Goal: Task Accomplishment & Management: Use online tool/utility

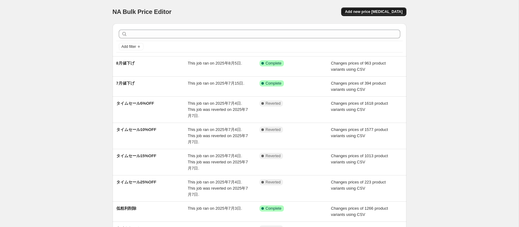
click at [370, 8] on button "Add new price change job" at bounding box center [373, 11] width 65 height 9
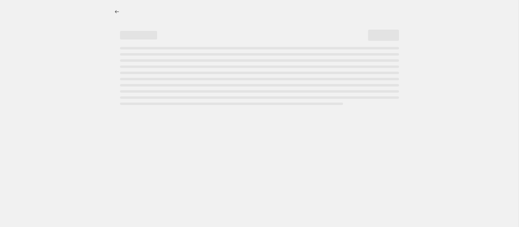
select select "percentage"
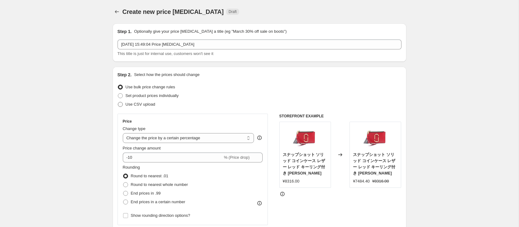
click at [130, 106] on span "Use CSV upload" at bounding box center [141, 104] width 30 height 5
click at [118, 102] on input "Use CSV upload" at bounding box center [118, 102] width 0 height 0
radio input "true"
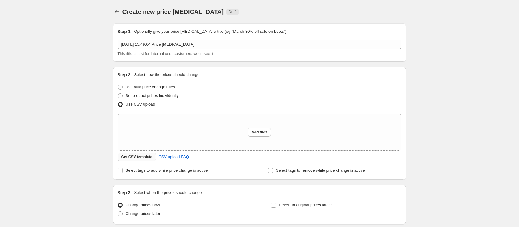
click at [136, 159] on span "Get CSV template" at bounding box center [136, 157] width 31 height 5
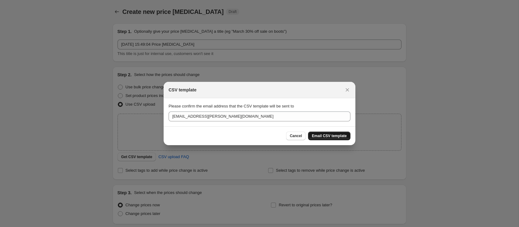
click at [326, 135] on span "Email CSV template" at bounding box center [329, 136] width 35 height 5
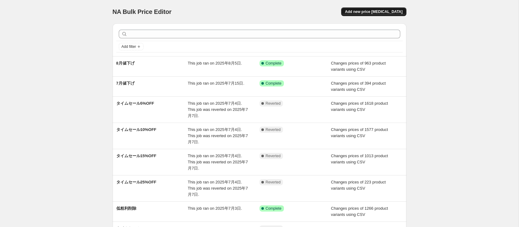
click at [372, 14] on span "Add new price [MEDICAL_DATA]" at bounding box center [374, 11] width 58 height 5
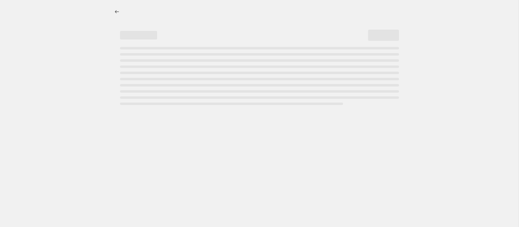
select select "percentage"
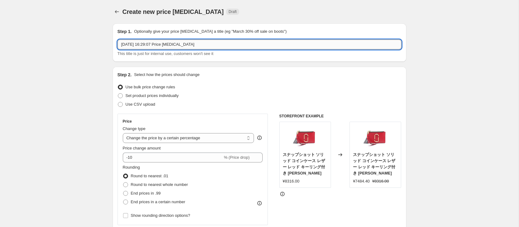
click at [169, 44] on input "2025年8月15日 16:29:07 Price change job" at bounding box center [260, 45] width 284 height 10
type input "アパレルセール30%"
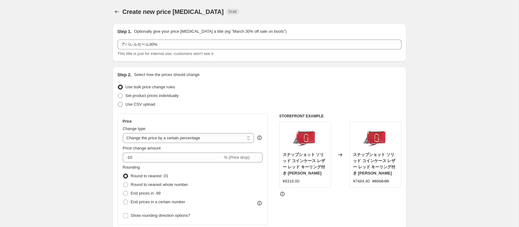
click at [138, 106] on span "Use CSV upload" at bounding box center [141, 104] width 30 height 5
click at [118, 102] on input "Use CSV upload" at bounding box center [118, 102] width 0 height 0
radio input "true"
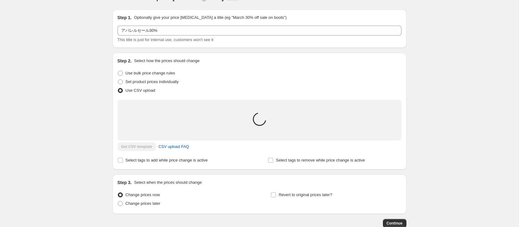
scroll to position [52, 0]
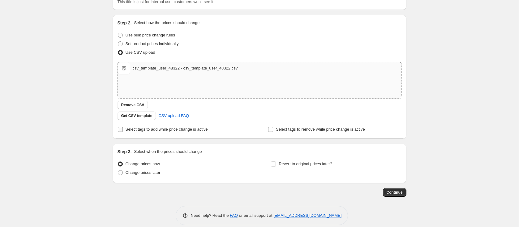
click at [128, 130] on span "Select tags to add while price change is active" at bounding box center [167, 129] width 82 height 5
click at [123, 130] on input "Select tags to add while price change is active" at bounding box center [120, 129] width 5 height 5
checkbox input "true"
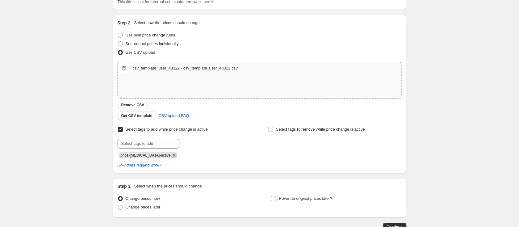
click at [173, 155] on icon "Remove price-change-job-active" at bounding box center [174, 155] width 2 height 2
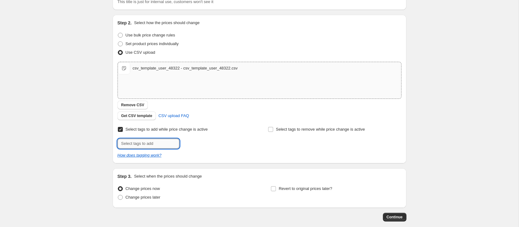
click at [163, 142] on input "text" at bounding box center [149, 144] width 62 height 10
type input "アパレルセール"
click at [203, 144] on span "アパレルセール" at bounding box center [206, 143] width 26 height 4
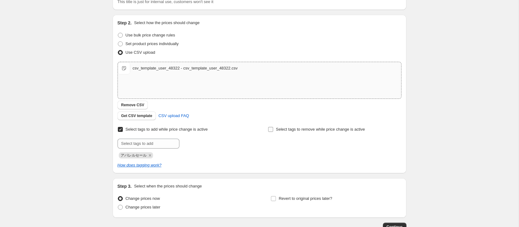
click at [281, 129] on span "Select tags to remove while price change is active" at bounding box center [320, 129] width 89 height 5
click at [273, 129] on input "Select tags to remove while price change is active" at bounding box center [270, 129] width 5 height 5
checkbox input "true"
click at [290, 147] on input "text" at bounding box center [299, 144] width 62 height 10
paste input "アパレルセール"
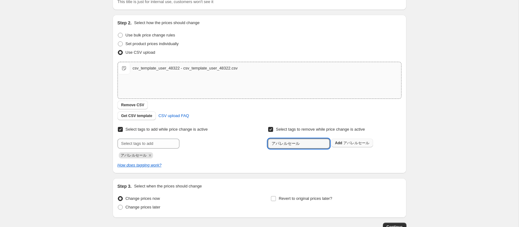
type input "アパレルセール"
click at [351, 139] on button "Add アパレルセール" at bounding box center [352, 143] width 42 height 9
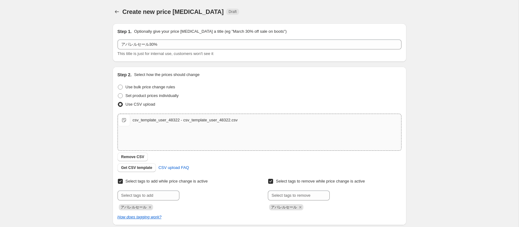
scroll to position [94, 0]
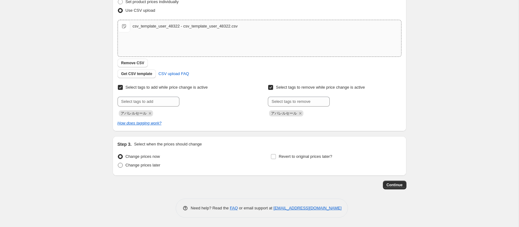
click at [147, 167] on span "Change prices later" at bounding box center [143, 165] width 35 height 5
click at [118, 163] on input "Change prices later" at bounding box center [118, 163] width 0 height 0
radio input "true"
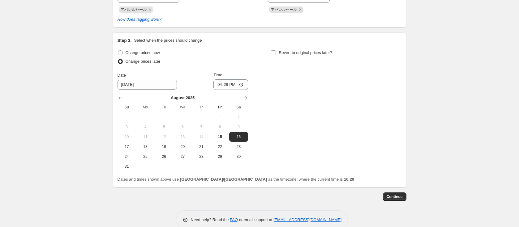
scroll to position [201, 0]
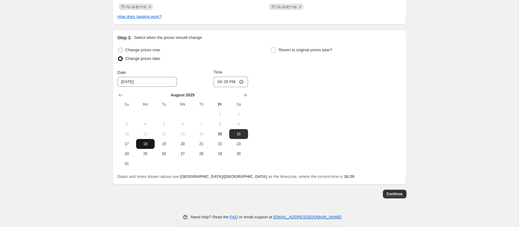
click at [144, 144] on span "18" at bounding box center [146, 144] width 14 height 5
type input "8/18/2025"
click at [229, 82] on input "16:29" at bounding box center [230, 82] width 35 height 11
click at [223, 81] on input "16:29" at bounding box center [230, 82] width 35 height 11
type input "09:00"
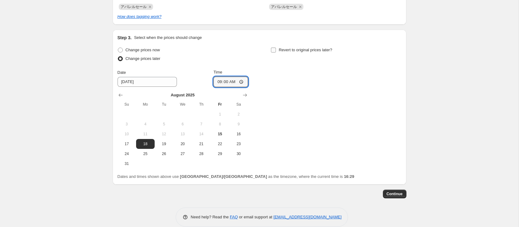
click at [319, 49] on span "Revert to original prices later?" at bounding box center [306, 50] width 54 height 5
click at [276, 49] on input "Revert to original prices later?" at bounding box center [273, 50] width 5 height 5
checkbox input "true"
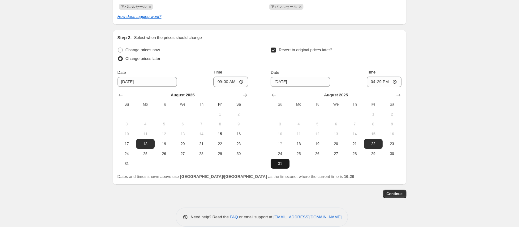
click at [281, 162] on span "31" at bounding box center [280, 163] width 14 height 5
type input "8/31/2025"
click at [380, 82] on input "16:29" at bounding box center [384, 82] width 35 height 11
type input "23:29"
type input "23:59"
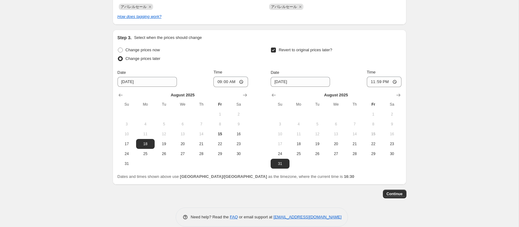
click at [386, 62] on div "Revert to original prices later?" at bounding box center [336, 55] width 131 height 19
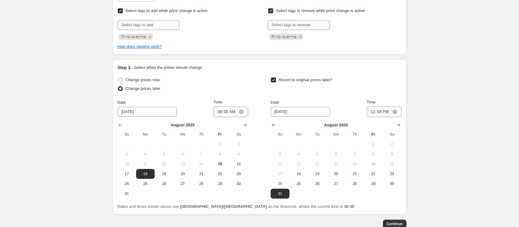
scroll to position [210, 0]
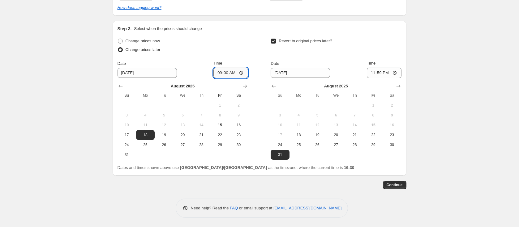
click at [224, 72] on input "09:00" at bounding box center [230, 73] width 35 height 11
type input "08:55"
type input "08:50"
click at [394, 187] on span "Continue" at bounding box center [395, 185] width 16 height 5
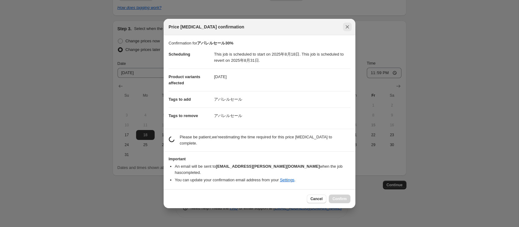
click at [345, 30] on icon "Close" at bounding box center [347, 27] width 6 height 6
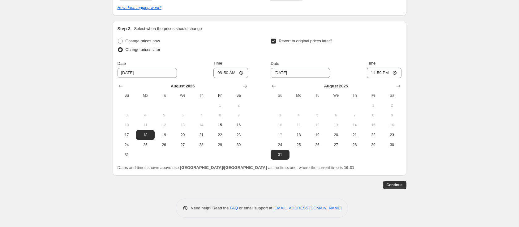
scroll to position [0, 0]
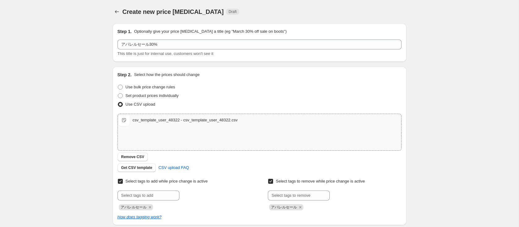
click at [216, 113] on div "Step 2. Select how the prices should change Use bulk price change rules Set pro…" at bounding box center [260, 146] width 284 height 149
click at [218, 116] on div "csv_template_user_48322 - csv_template_user_48322.csv csv_template_user_48322 -…" at bounding box center [259, 120] width 283 height 12
click at [138, 156] on span "Remove CSV" at bounding box center [132, 157] width 23 height 5
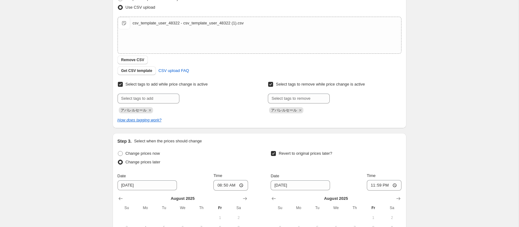
scroll to position [62, 0]
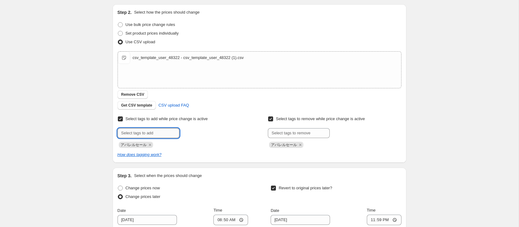
click at [146, 131] on input "text" at bounding box center [149, 133] width 62 height 10
type input "タイムセール30%OFF"
click at [220, 134] on span "タイムセール30%OFF" at bounding box center [211, 133] width 37 height 4
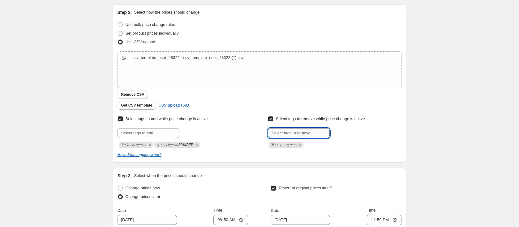
click at [290, 133] on input "text" at bounding box center [299, 133] width 62 height 10
paste input "タイムセール30%OFF"
type input "タイムセール30%OFF"
click at [350, 134] on span "タイムセール30%OFF" at bounding box center [361, 133] width 37 height 4
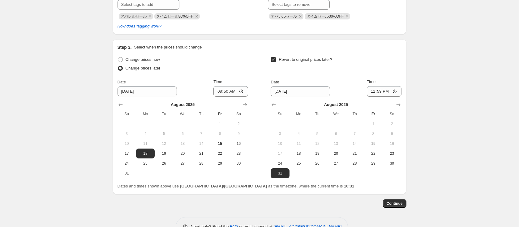
scroll to position [196, 0]
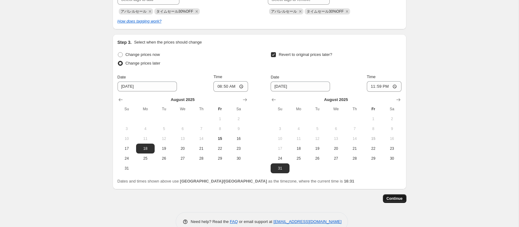
click at [387, 199] on span "Continue" at bounding box center [395, 198] width 16 height 5
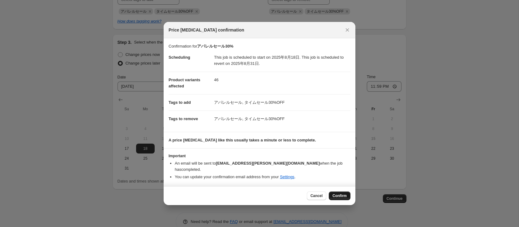
click at [341, 194] on span "Confirm" at bounding box center [339, 196] width 14 height 5
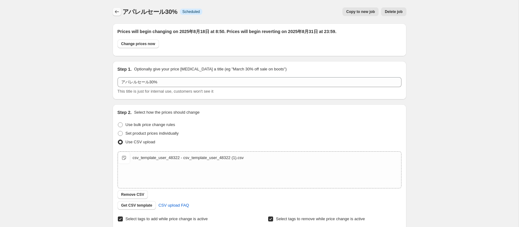
click at [117, 14] on icon "Price change jobs" at bounding box center [117, 12] width 6 height 6
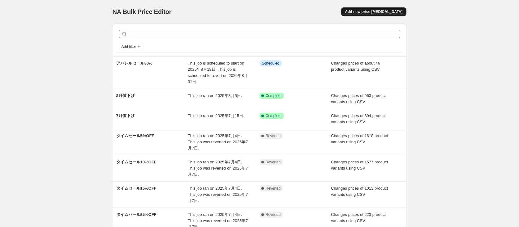
click at [383, 11] on span "Add new price change job" at bounding box center [374, 11] width 58 height 5
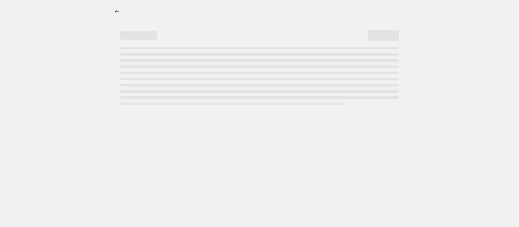
select select "percentage"
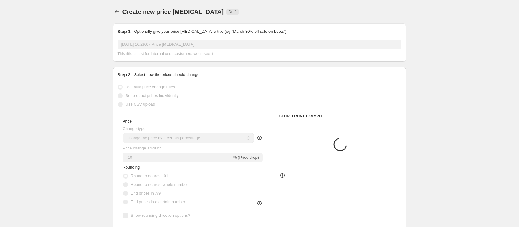
click at [163, 46] on input "2025年8月15日 16:29:07 Price change job" at bounding box center [260, 45] width 284 height 10
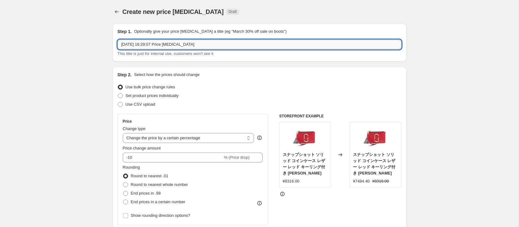
click at [163, 46] on input "2025年8月15日 16:29:07 Price change job" at bounding box center [260, 45] width 284 height 10
type input "アパレルセール20%"
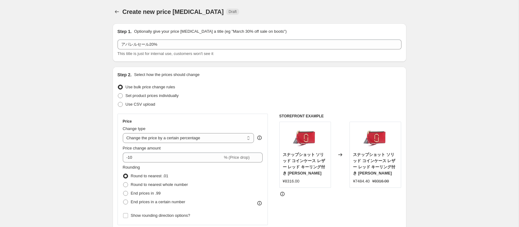
click at [131, 110] on div "Step 2. Select how the prices should change Use bulk price change rules Set pro…" at bounding box center [260, 175] width 284 height 207
click at [131, 104] on span "Use CSV upload" at bounding box center [141, 104] width 30 height 5
click at [118, 102] on input "Use CSV upload" at bounding box center [118, 102] width 0 height 0
radio input "true"
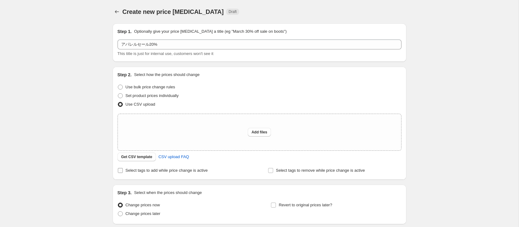
click at [139, 171] on span "Select tags to add while price change is active" at bounding box center [167, 170] width 82 height 5
click at [123, 171] on input "Select tags to add while price change is active" at bounding box center [120, 170] width 5 height 5
checkbox input "true"
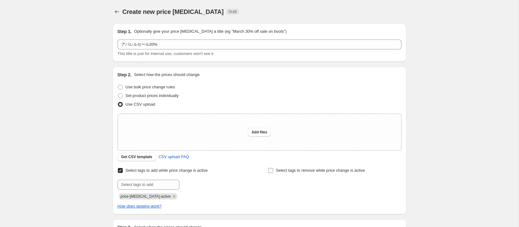
click at [287, 172] on span "Select tags to remove while price change is active" at bounding box center [320, 170] width 89 height 5
click at [273, 172] on input "Select tags to remove while price change is active" at bounding box center [270, 170] width 5 height 5
checkbox input "true"
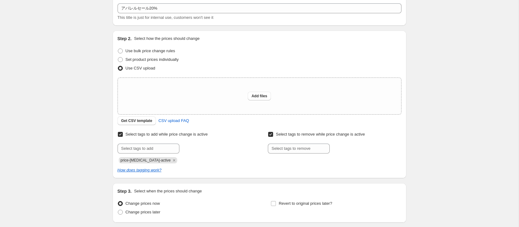
scroll to position [71, 0]
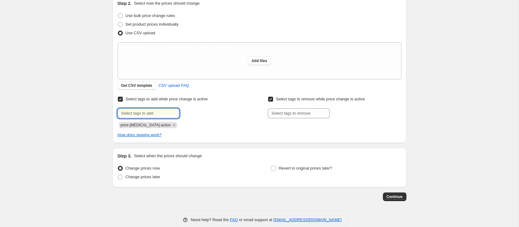
click at [160, 113] on input "text" at bounding box center [149, 114] width 62 height 10
paste input "タイムセール30%OFF"
type input "タイムセール30%OFF"
click at [211, 117] on button "Add タイムセール30%OFF" at bounding box center [207, 113] width 53 height 9
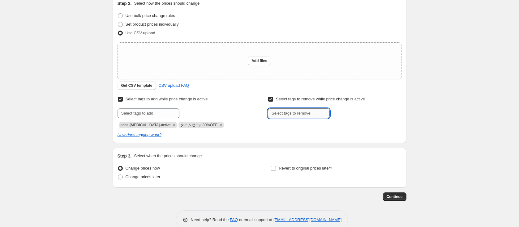
click at [284, 116] on input "text" at bounding box center [299, 114] width 62 height 10
paste input "タイムセール30%OFF"
type input "タイムセール30%OFF"
click at [364, 114] on span "タイムセール30%OFF" at bounding box center [361, 113] width 37 height 4
click at [171, 125] on icon "Remove price-change-job-active" at bounding box center [174, 125] width 6 height 6
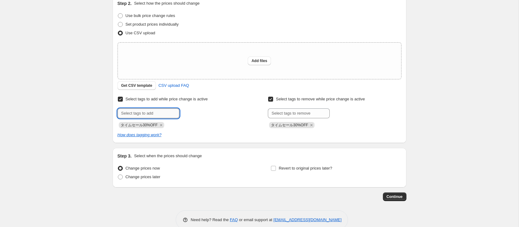
click at [157, 109] on input "text" at bounding box center [149, 114] width 62 height 10
type input "アパレルセール"
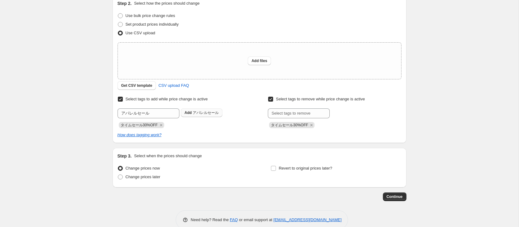
click at [201, 115] on button "Add アパレルセール" at bounding box center [202, 113] width 42 height 9
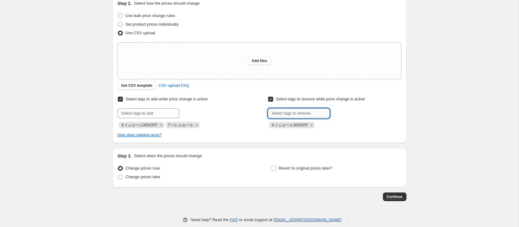
click at [284, 113] on input "text" at bounding box center [299, 114] width 62 height 10
type input "アパレルセール"
click at [355, 110] on button "Add アパレルセール" at bounding box center [352, 113] width 42 height 9
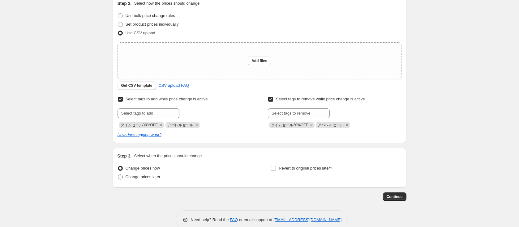
click at [145, 175] on span "Change prices later" at bounding box center [143, 177] width 35 height 5
click at [118, 175] on input "Change prices later" at bounding box center [118, 175] width 0 height 0
radio input "true"
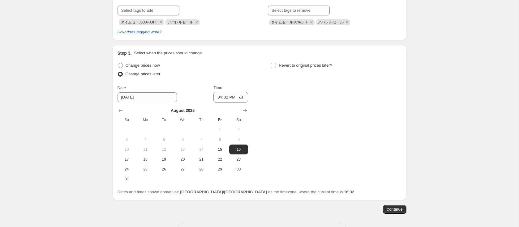
scroll to position [179, 0]
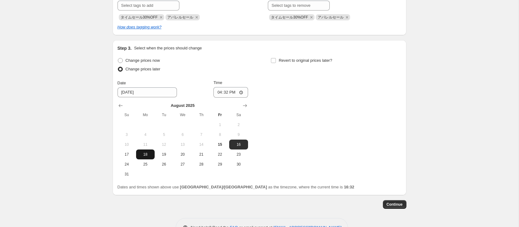
click at [146, 154] on span "18" at bounding box center [146, 154] width 14 height 5
type input "8/18/2025"
click at [225, 91] on input "16:32" at bounding box center [230, 92] width 35 height 11
type input "08:03"
type input "08:40"
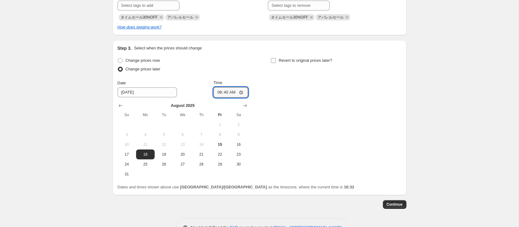
click at [278, 60] on label "Revert to original prices later?" at bounding box center [302, 60] width 62 height 9
click at [276, 60] on input "Revert to original prices later?" at bounding box center [273, 60] width 5 height 5
checkbox input "true"
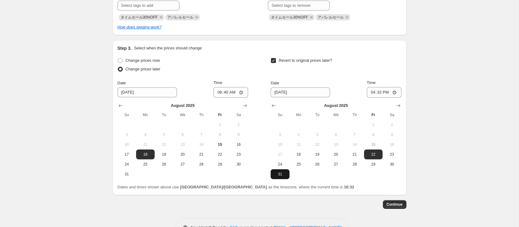
click at [282, 175] on span "31" at bounding box center [280, 174] width 14 height 5
type input "8/31/2025"
click at [379, 92] on input "16:32" at bounding box center [384, 92] width 35 height 11
type input "23:59"
click at [397, 204] on span "Continue" at bounding box center [395, 204] width 16 height 5
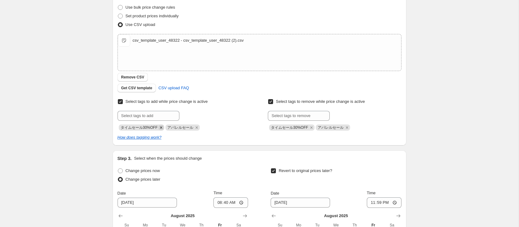
scroll to position [45, 0]
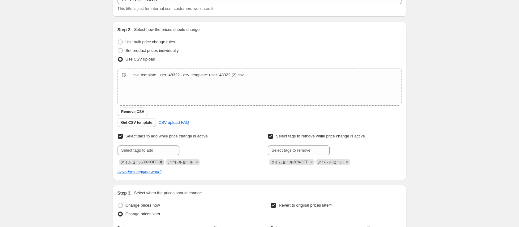
click at [161, 162] on icon "Remove タイムセール30%OFF" at bounding box center [161, 162] width 2 height 2
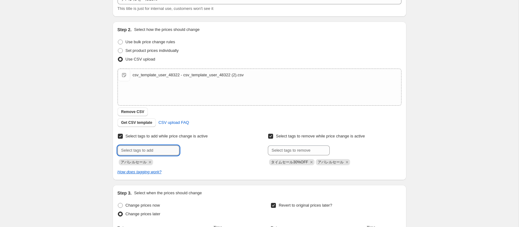
click at [155, 149] on input "text" at bounding box center [149, 151] width 62 height 10
click at [146, 150] on input "タイムセール30%OFF" at bounding box center [149, 151] width 62 height 10
type input "タイムセール20%OFF"
click at [220, 150] on span "タイムセール20%OFF" at bounding box center [211, 150] width 37 height 4
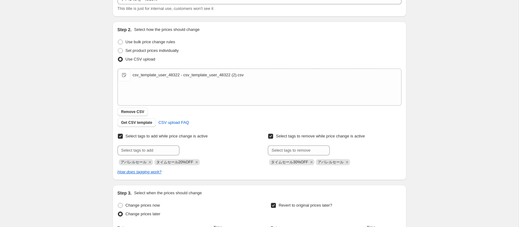
click at [286, 144] on div "Select tags to remove while price change is active Submit タイムセール30%OFF アパレルセール" at bounding box center [334, 148] width 133 height 33
click at [286, 147] on input "text" at bounding box center [299, 151] width 62 height 10
paste input "タイムセール20%OFF"
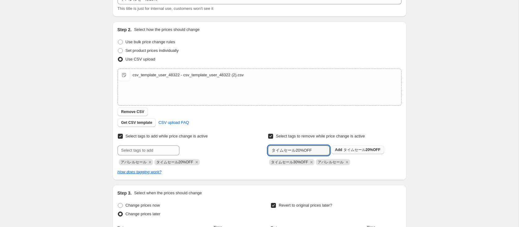
type input "タイムセール20%OFF"
click at [351, 149] on span "タイムセール20%OFF" at bounding box center [361, 150] width 37 height 4
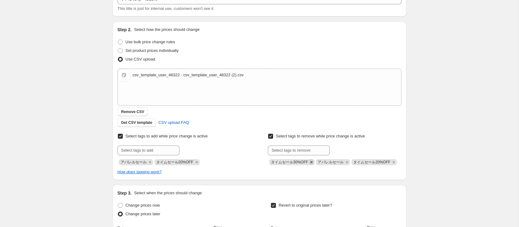
click at [311, 162] on icon "Remove タイムセール30%OFF" at bounding box center [311, 162] width 2 height 2
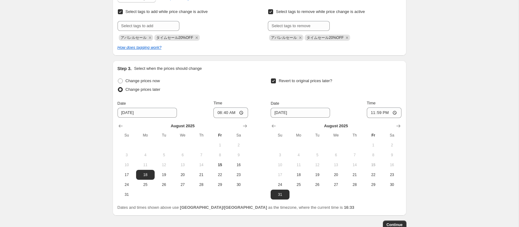
scroll to position [210, 0]
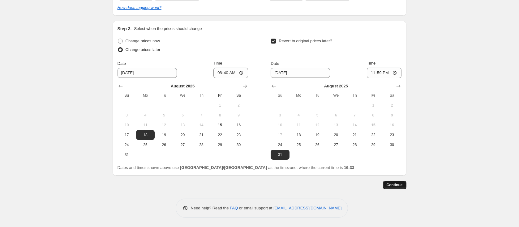
click at [400, 188] on button "Continue" at bounding box center [395, 185] width 24 height 9
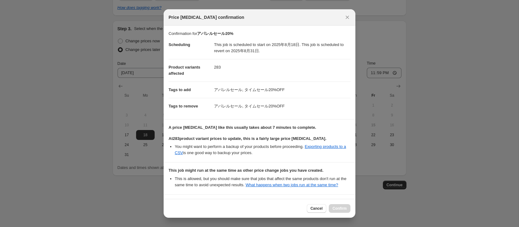
scroll to position [58, 0]
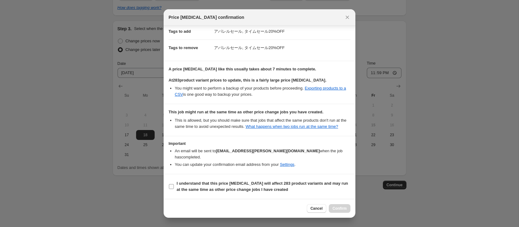
click at [186, 186] on b "I understand that this price change job will affect 283 product variants and ma…" at bounding box center [262, 186] width 171 height 11
click at [174, 186] on input "I understand that this price change job will affect 283 product variants and ma…" at bounding box center [171, 186] width 5 height 5
checkbox input "true"
click at [343, 209] on span "Confirm" at bounding box center [339, 208] width 14 height 5
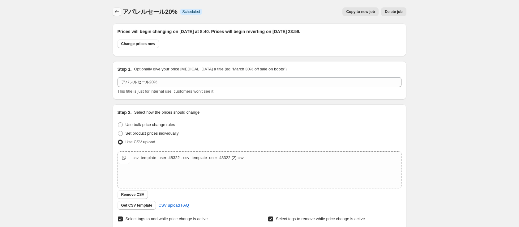
click at [119, 14] on icon "Price change jobs" at bounding box center [117, 12] width 6 height 6
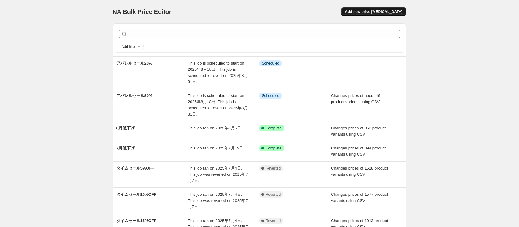
click at [364, 15] on button "Add new price change job" at bounding box center [373, 11] width 65 height 9
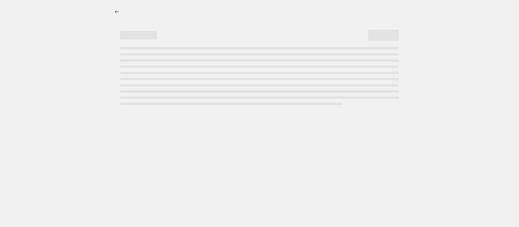
select select "percentage"
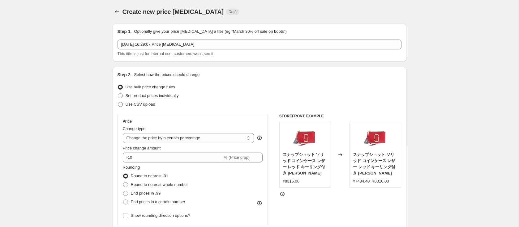
click at [140, 106] on span "Use CSV upload" at bounding box center [141, 104] width 30 height 5
click at [118, 102] on input "Use CSV upload" at bounding box center [118, 102] width 0 height 0
radio input "true"
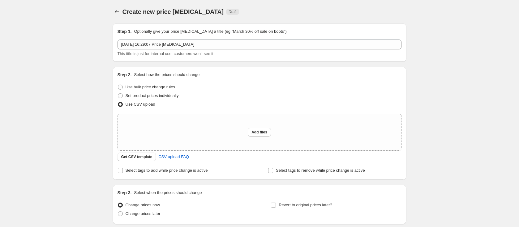
scroll to position [49, 0]
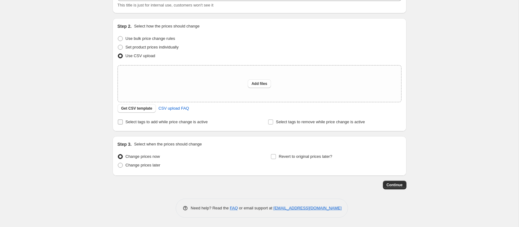
click at [138, 122] on span "Select tags to add while price change is active" at bounding box center [167, 122] width 82 height 5
click at [123, 122] on input "Select tags to add while price change is active" at bounding box center [120, 122] width 5 height 5
checkbox input "true"
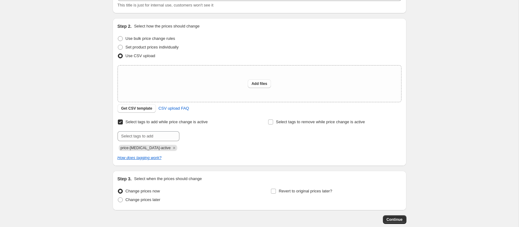
click at [140, 142] on div "Submit price-change-job-active" at bounding box center [184, 141] width 133 height 20
click at [171, 151] on icon "Remove price-change-job-active" at bounding box center [174, 148] width 6 height 6
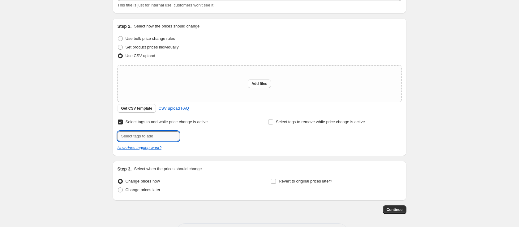
click at [164, 138] on input "text" at bounding box center [149, 136] width 62 height 10
paste input "タイムセール20%OFF"
click at [149, 134] on input "タイムセール20%OFF" at bounding box center [149, 136] width 62 height 10
type input "タイムセール5%OFF"
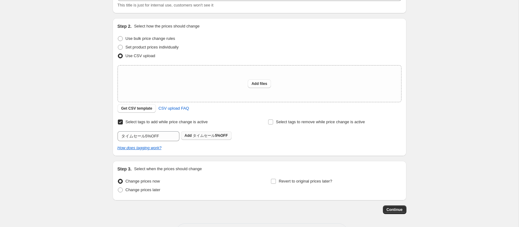
click at [202, 137] on span "タイムセール5%OFF" at bounding box center [210, 136] width 35 height 4
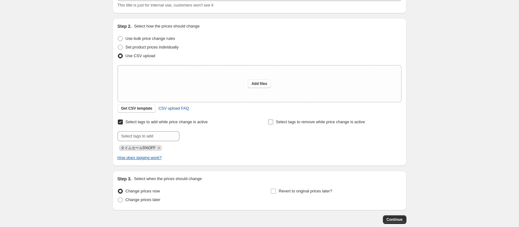
click at [278, 122] on span "Select tags to remove while price change is active" at bounding box center [320, 122] width 89 height 5
click at [273, 122] on input "Select tags to remove while price change is active" at bounding box center [270, 122] width 5 height 5
checkbox input "true"
click at [291, 134] on input "text" at bounding box center [299, 136] width 62 height 10
paste input "タイムセール5%OFF"
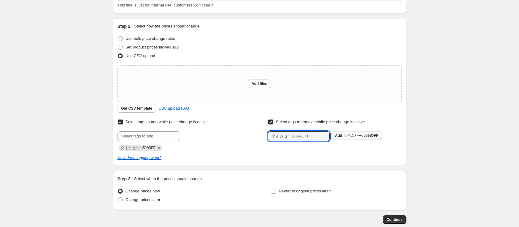
type input "タイムセール5%OFF"
click at [349, 137] on span "タイムセール5%OFF" at bounding box center [360, 136] width 35 height 4
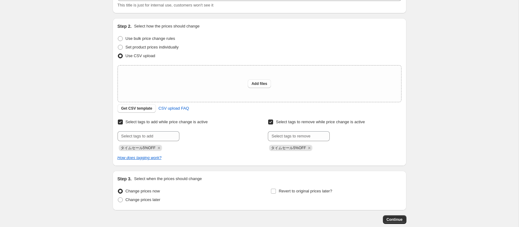
click at [154, 195] on label "Change prices now" at bounding box center [139, 191] width 42 height 9
click at [118, 189] on input "Change prices now" at bounding box center [118, 189] width 0 height 0
click at [154, 203] on label "Change prices later" at bounding box center [139, 200] width 43 height 9
click at [118, 198] on input "Change prices later" at bounding box center [118, 198] width 0 height 0
radio input "true"
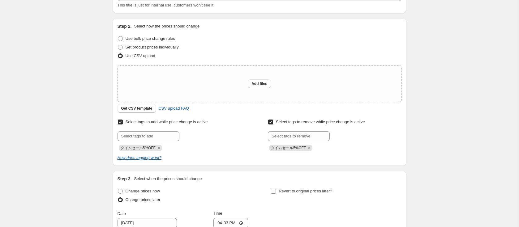
click at [284, 195] on label "Revert to original prices later?" at bounding box center [302, 191] width 62 height 9
click at [276, 194] on input "Revert to original prices later?" at bounding box center [273, 191] width 5 height 5
checkbox input "true"
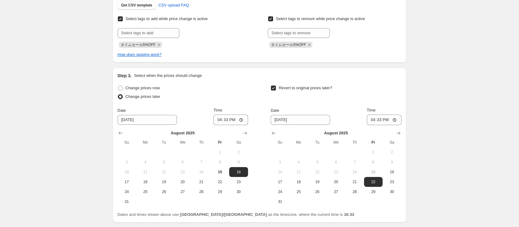
scroll to position [152, 0]
click at [146, 181] on span "18" at bounding box center [146, 181] width 14 height 5
type input "8/18/2025"
click at [224, 120] on input "16:33" at bounding box center [230, 119] width 35 height 11
type input "09:33"
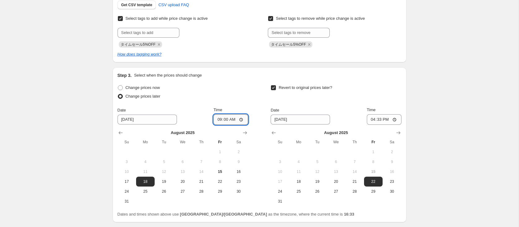
type input "09:08"
type input "08:30"
click at [280, 204] on button "31" at bounding box center [280, 202] width 19 height 10
type input "8/31/2025"
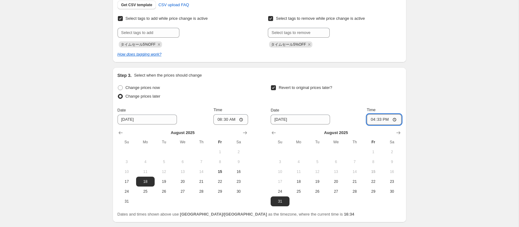
click at [376, 119] on input "16:33" at bounding box center [384, 119] width 35 height 11
type input "23:59"
click at [375, 100] on div "Revert to original prices later?" at bounding box center [336, 93] width 131 height 19
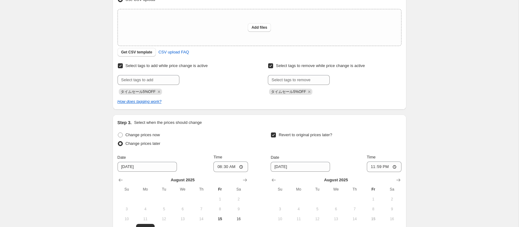
scroll to position [101, 0]
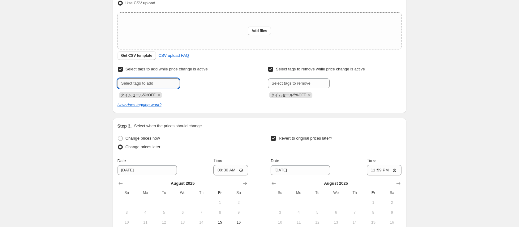
click at [173, 84] on input "text" at bounding box center [149, 84] width 62 height 10
type input "アパレルセール"
click at [216, 82] on span "アパレルセール" at bounding box center [206, 83] width 26 height 4
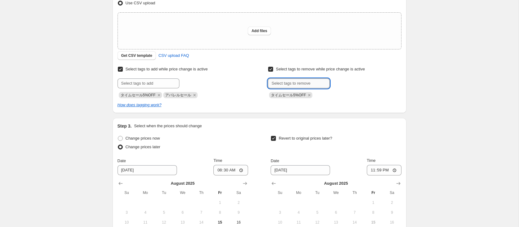
click at [292, 87] on input "text" at bounding box center [299, 84] width 62 height 10
paste input "アパレルセール"
type input "アパレルセール"
click at [346, 84] on span "アパレルセール" at bounding box center [356, 83] width 26 height 4
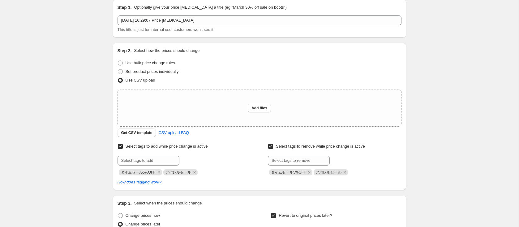
scroll to position [11, 0]
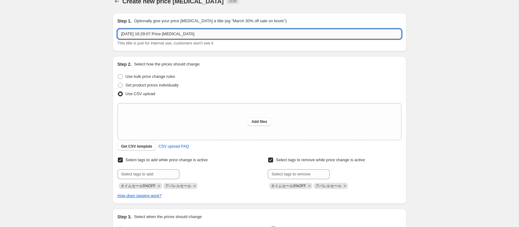
click at [220, 39] on input "2025年8月15日 16:29:07 Price change job" at bounding box center [260, 34] width 284 height 10
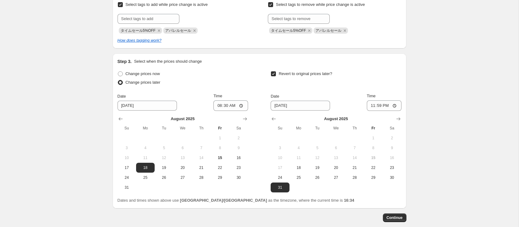
scroll to position [144, 0]
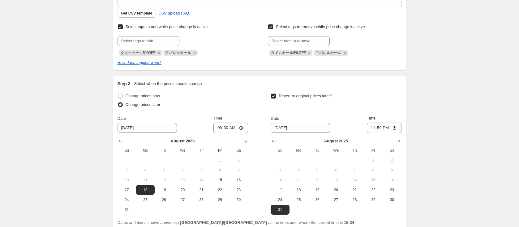
type input "アパレルセール5%"
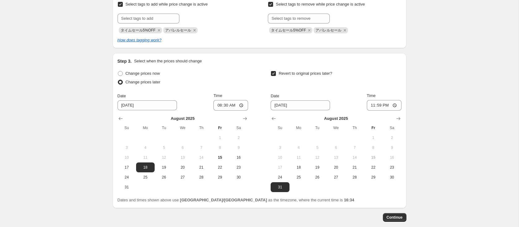
scroll to position [210, 0]
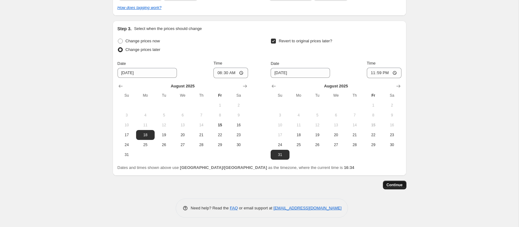
click at [394, 186] on span "Continue" at bounding box center [395, 185] width 16 height 5
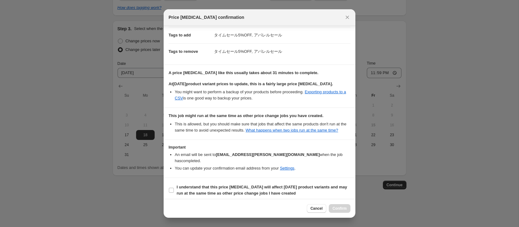
scroll to position [58, 0]
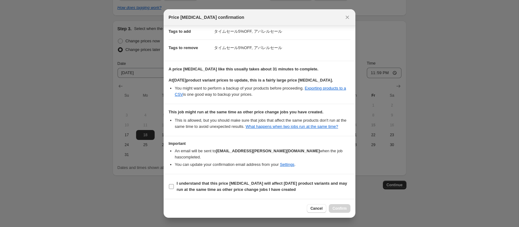
click at [205, 191] on b "I understand that this price change job will affect 1358 product variants and m…" at bounding box center [262, 186] width 170 height 11
click at [174, 189] on input "I understand that this price change job will affect 1358 product variants and m…" at bounding box center [171, 186] width 5 height 5
checkbox input "true"
click at [336, 209] on span "Confirm" at bounding box center [339, 208] width 14 height 5
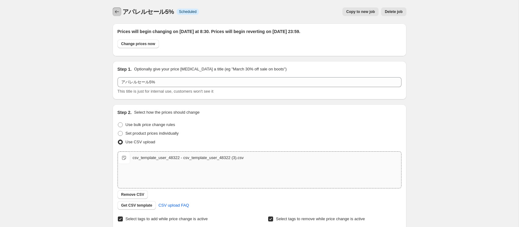
click at [119, 13] on icon "Price change jobs" at bounding box center [117, 12] width 6 height 6
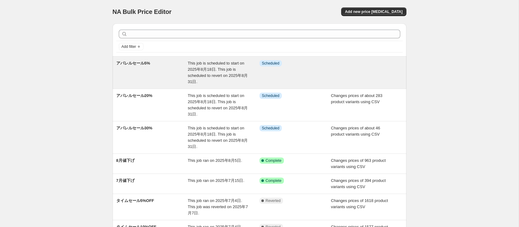
click at [141, 63] on span "アパレルセール5%" at bounding box center [133, 63] width 34 height 5
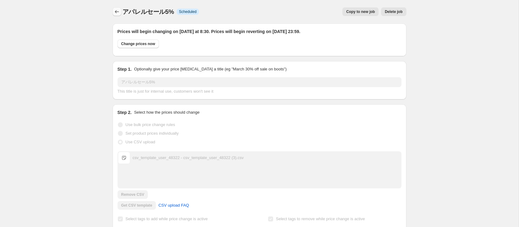
click at [119, 14] on icon "Price change jobs" at bounding box center [117, 12] width 6 height 6
